Goal: Information Seeking & Learning: Learn about a topic

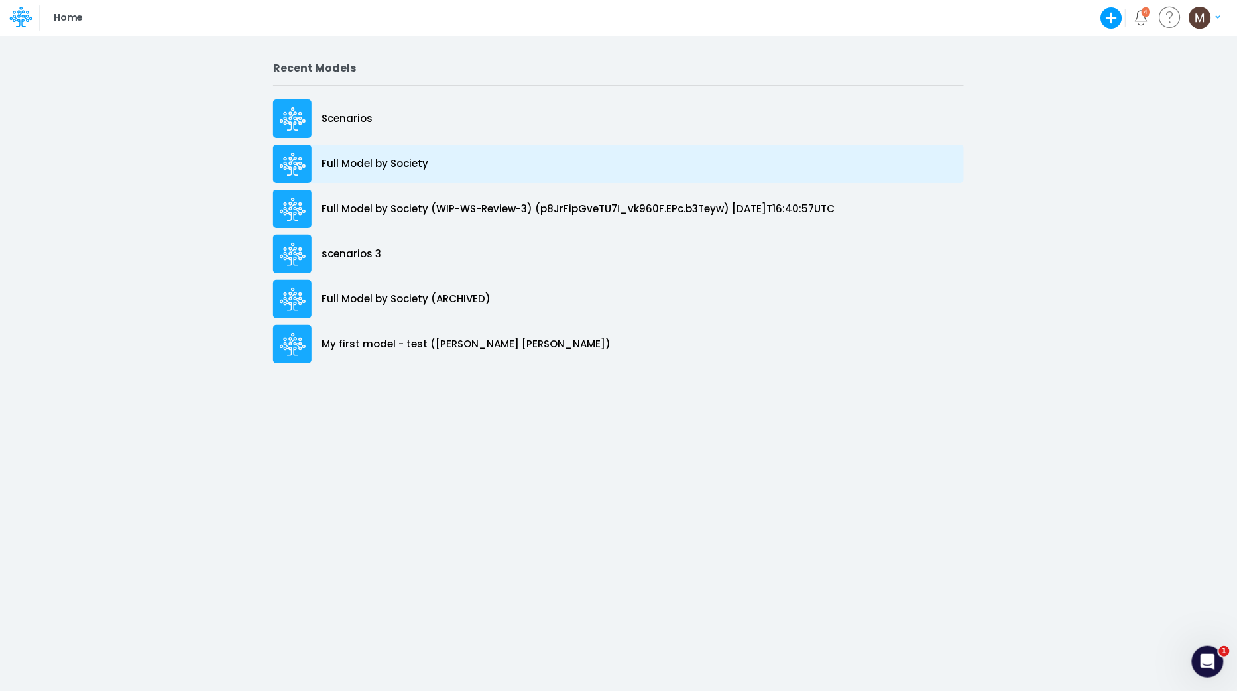
click at [398, 166] on p "Full Model by Society" at bounding box center [375, 163] width 107 height 15
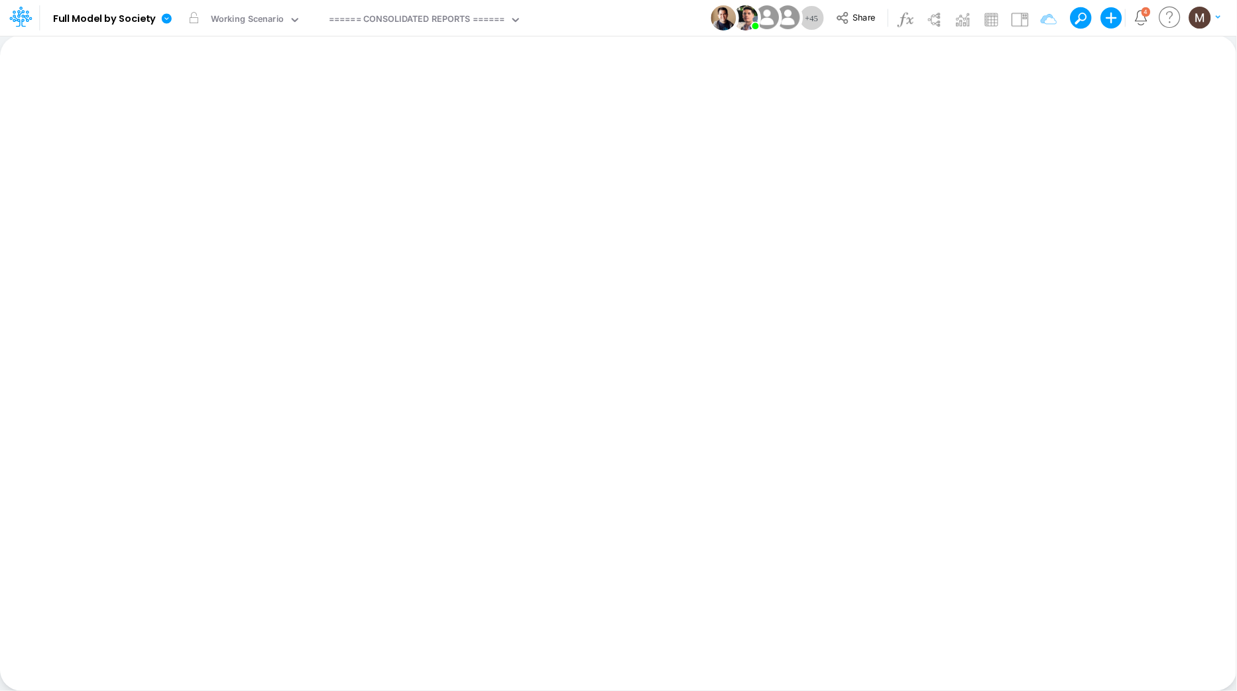
click at [458, 162] on div "Insert new Conditional formatting Paste Cut Copy AutoFill Ready 100% Sum: null …" at bounding box center [618, 363] width 1236 height 656
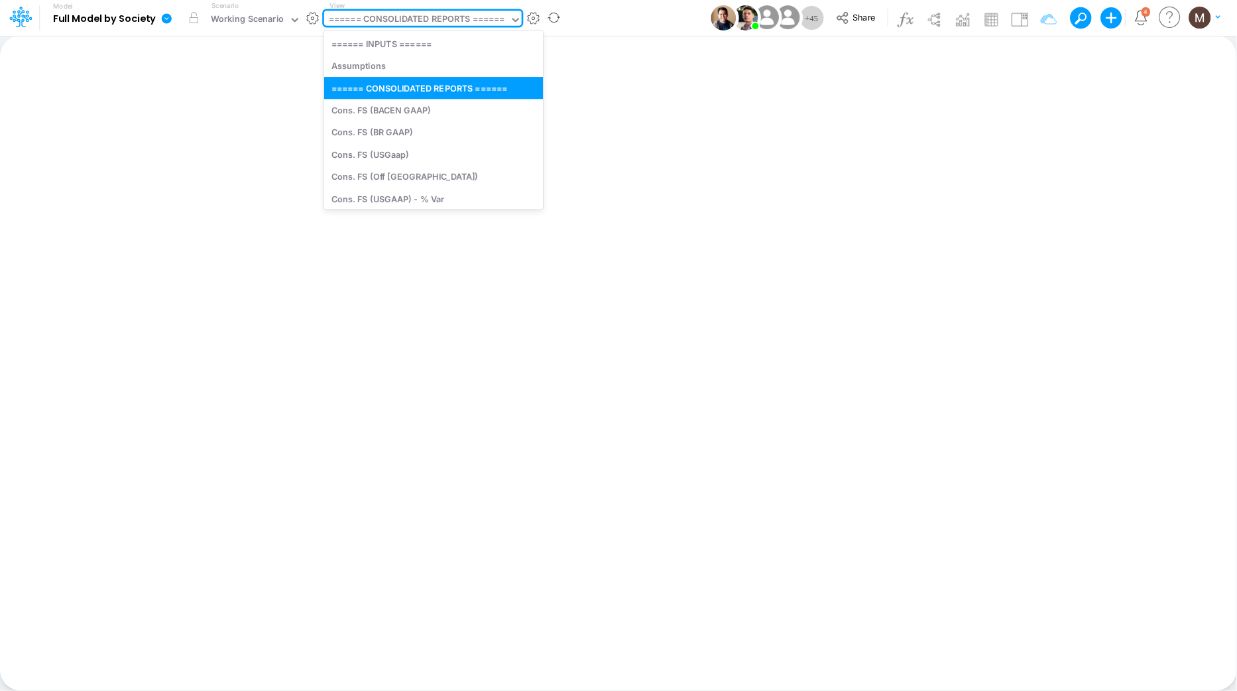
click at [399, 15] on div "====== CONSOLIDATED REPORTS ======" at bounding box center [417, 20] width 176 height 15
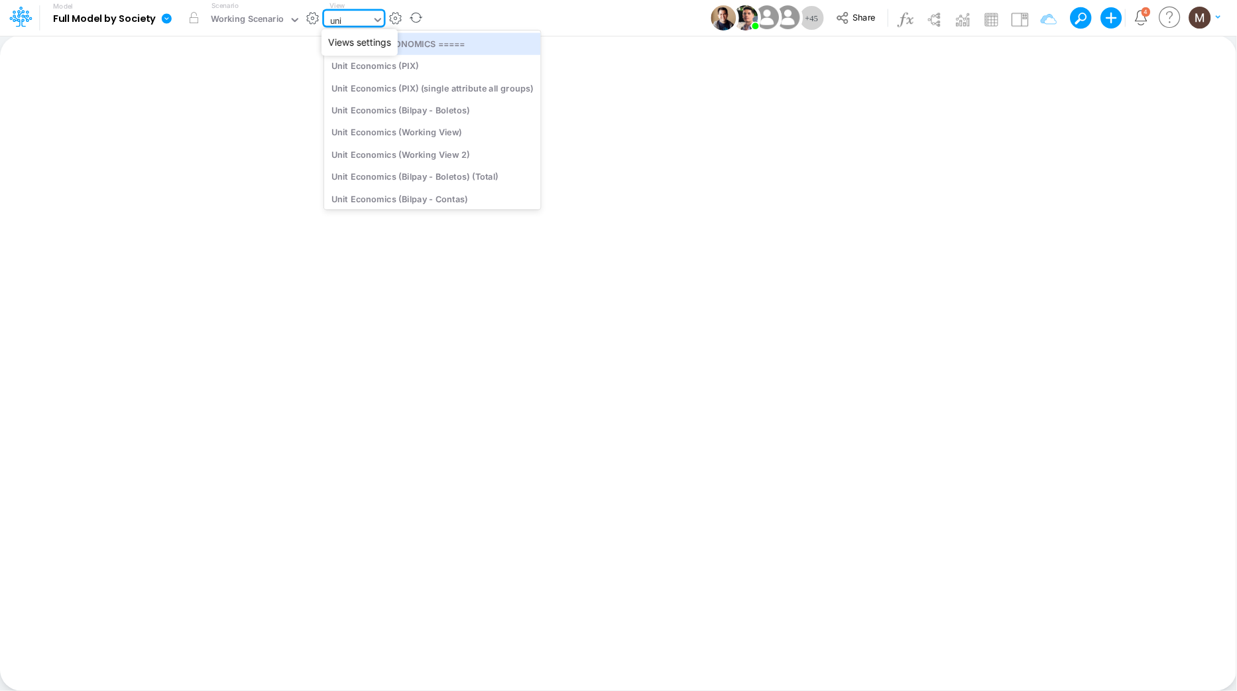
type input "unit"
click at [425, 134] on div "Unit Economics (Working View)" at bounding box center [432, 132] width 217 height 22
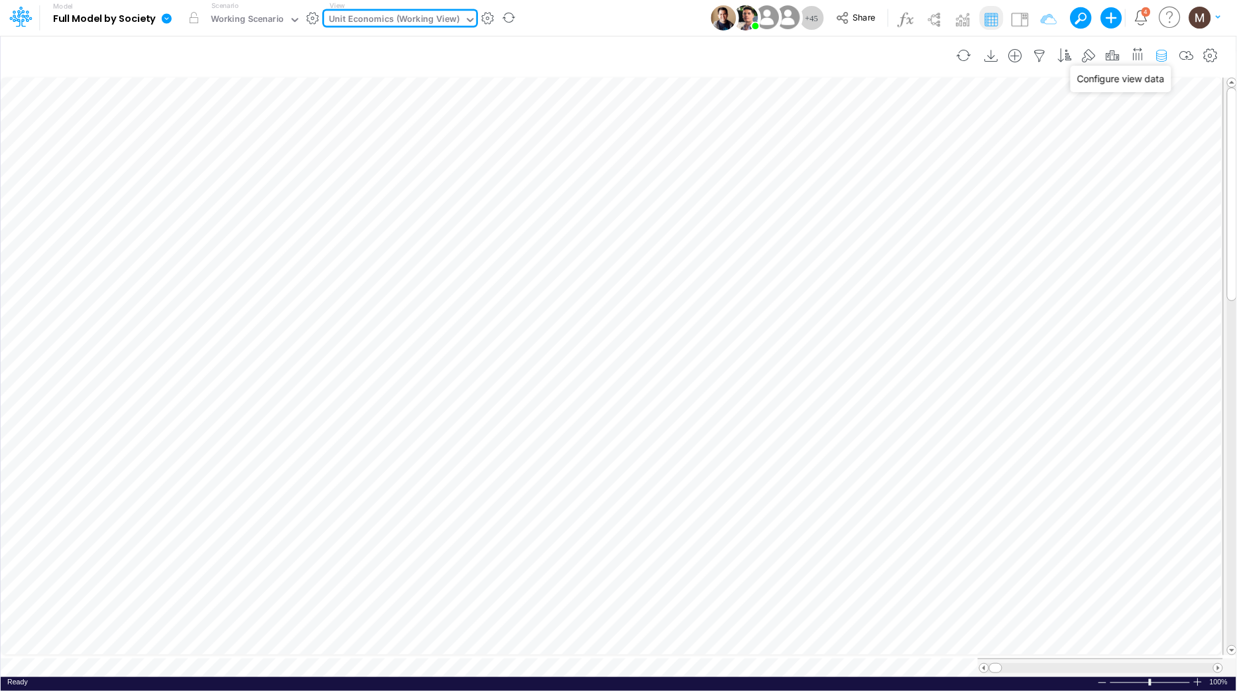
click at [1165, 58] on icon "button" at bounding box center [1162, 56] width 20 height 14
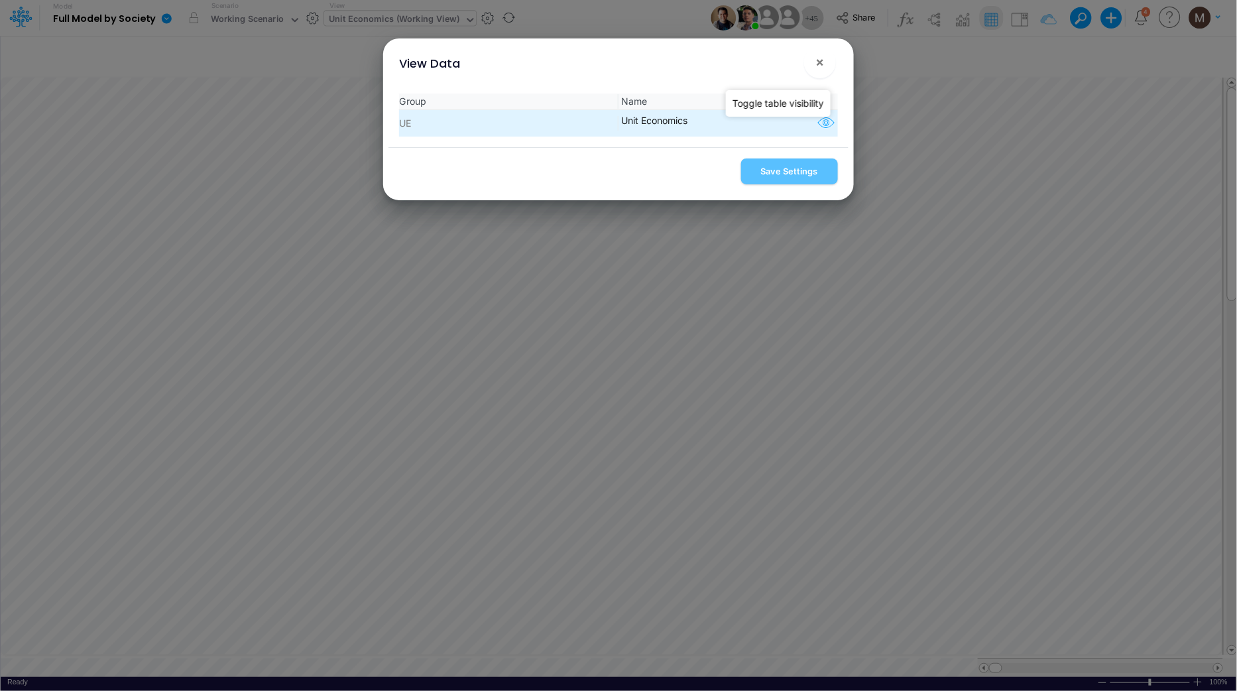
click at [819, 123] on icon "button" at bounding box center [826, 123] width 20 height 17
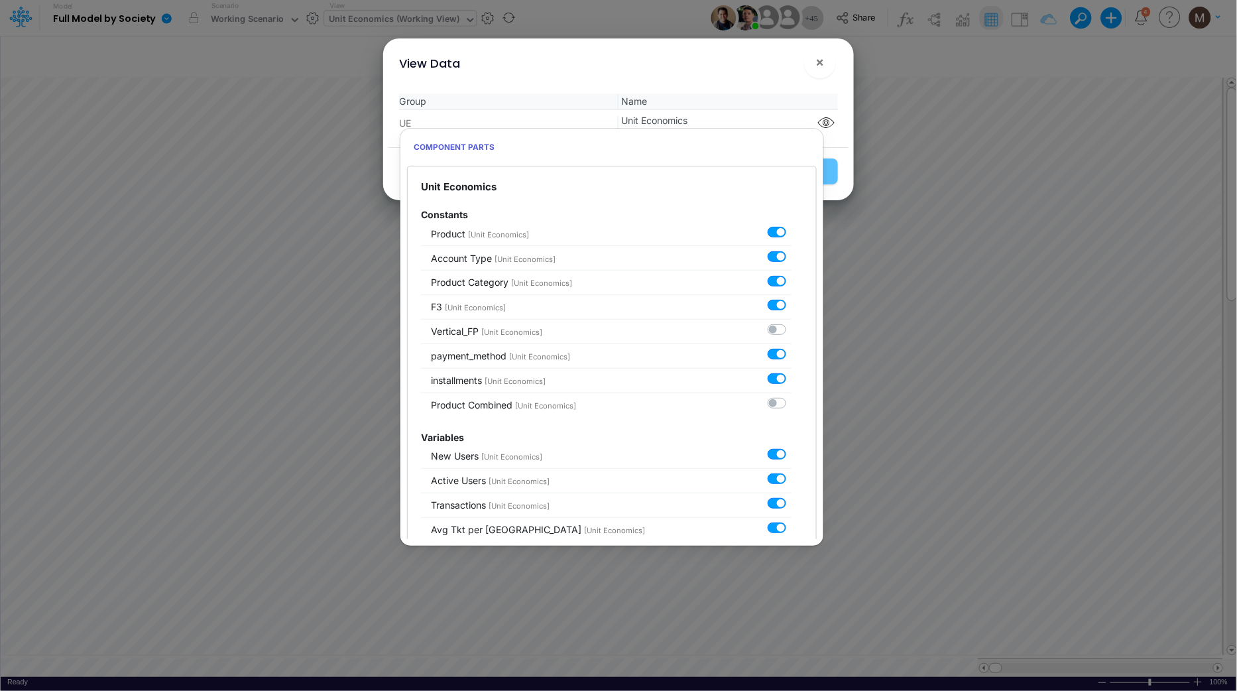
click at [744, 51] on div "View Data ×" at bounding box center [618, 60] width 459 height 44
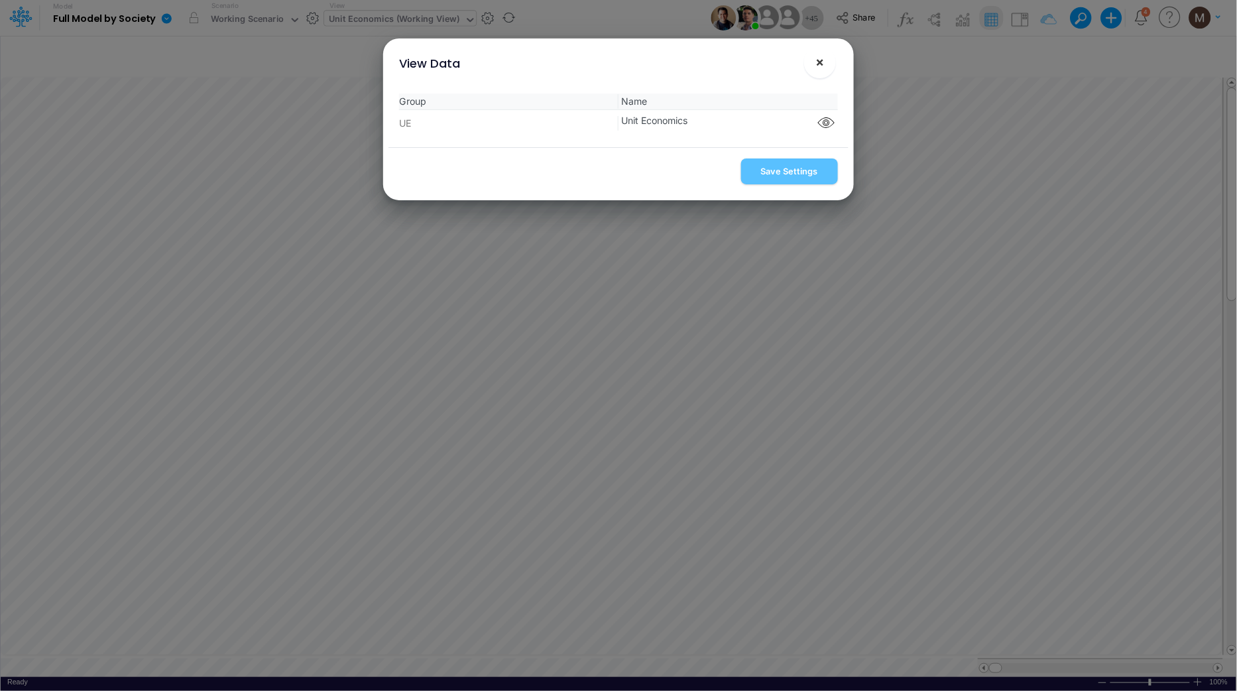
click at [818, 66] on span "×" at bounding box center [819, 62] width 9 height 16
